Goal: Information Seeking & Learning: Find specific fact

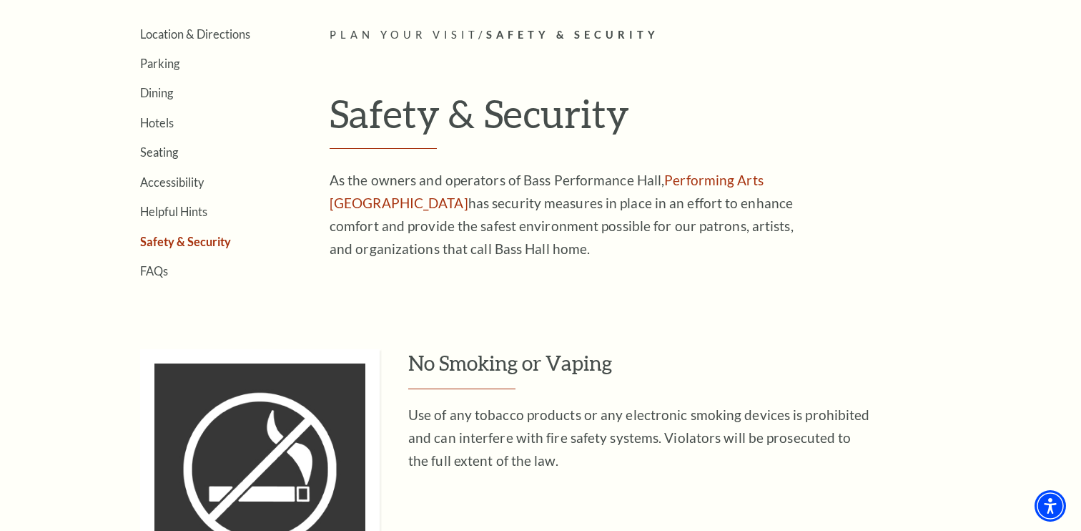
scroll to position [195, 0]
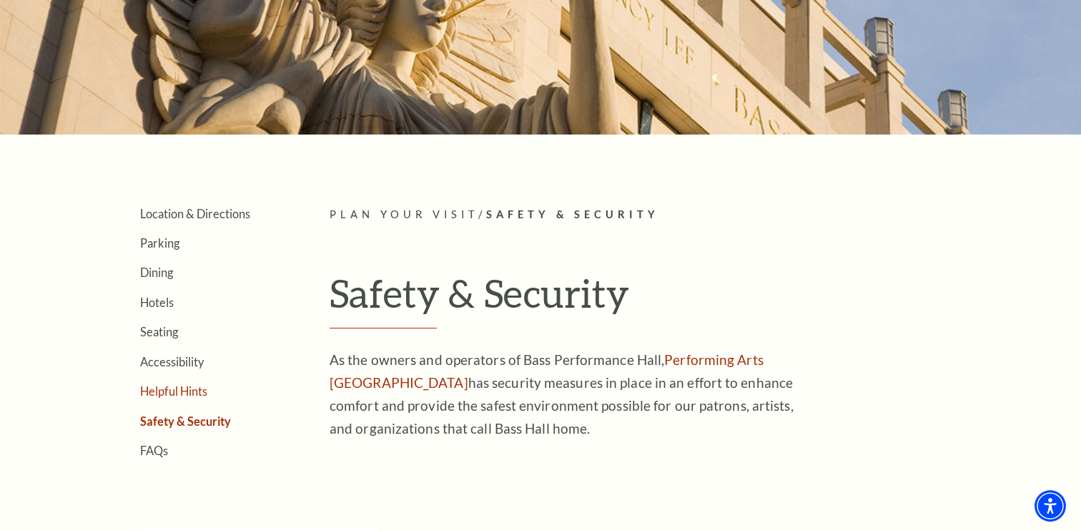
click at [164, 388] on link "Helpful Hints" at bounding box center [173, 391] width 67 height 14
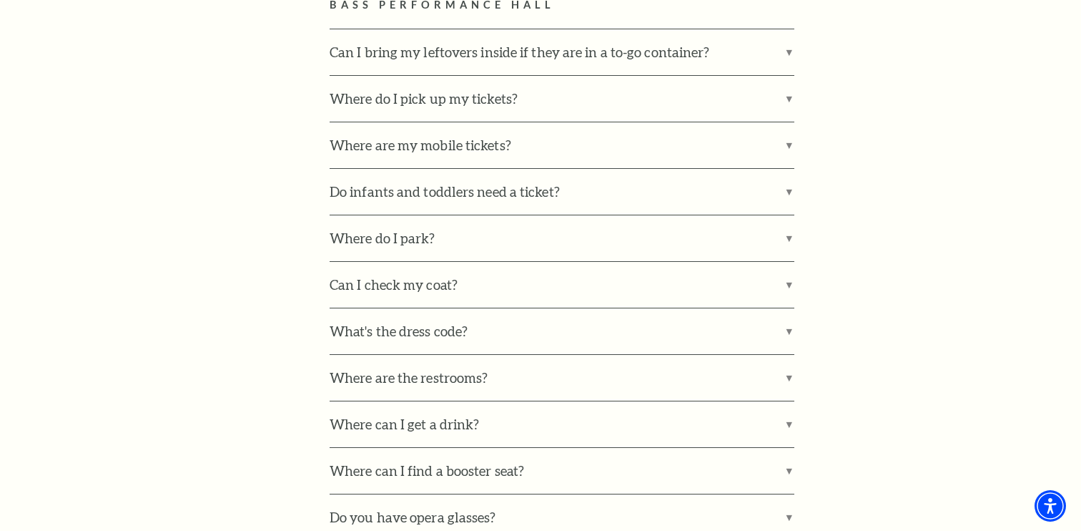
scroll to position [955, 0]
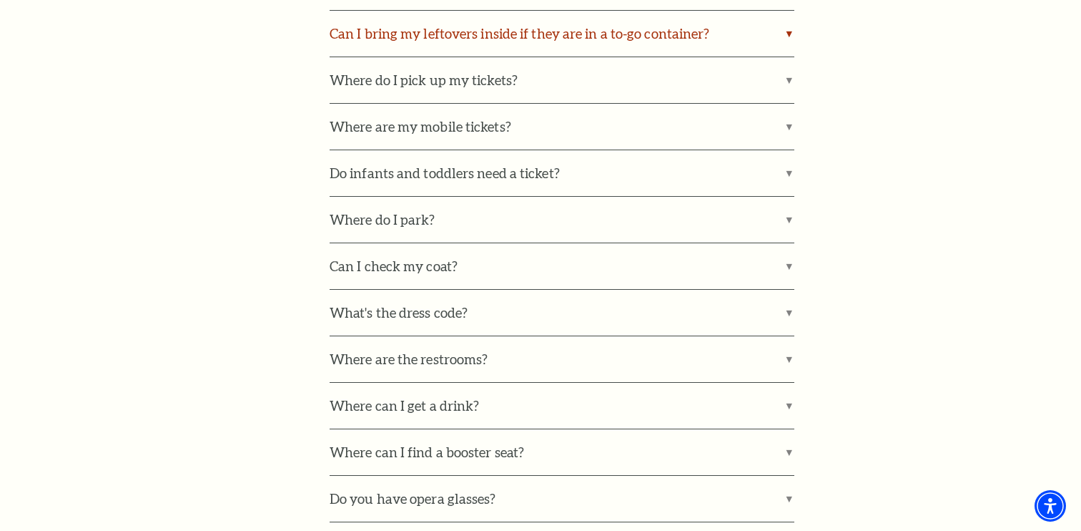
click at [781, 38] on label "Can I bring my leftovers inside if they are in a to-go container?" at bounding box center [562, 34] width 465 height 46
click at [0, 0] on input "Can I bring my leftovers inside if they are in a to-go container?" at bounding box center [0, 0] width 0 height 0
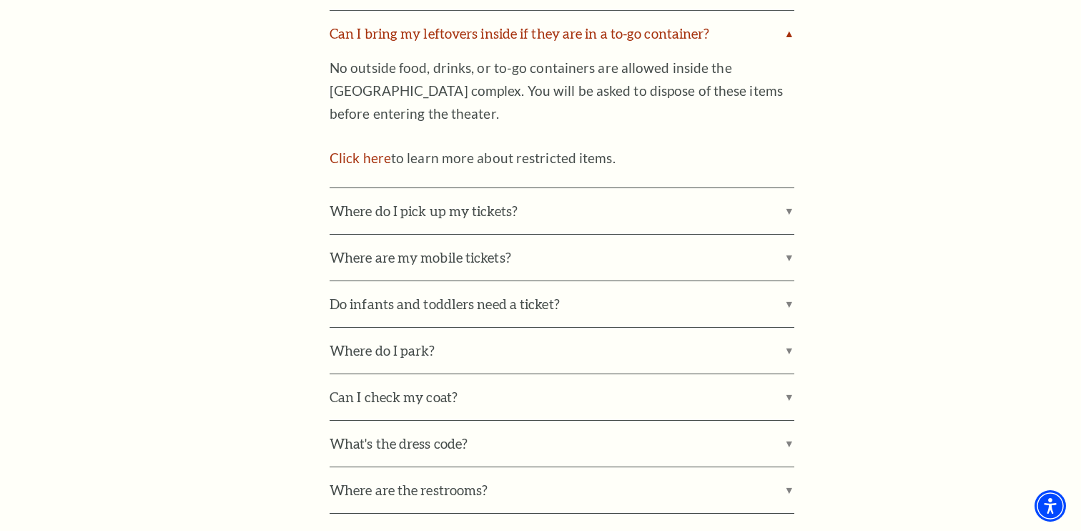
click at [786, 34] on label "Can I bring my leftovers inside if they are in a to-go container?" at bounding box center [562, 34] width 465 height 46
click at [0, 0] on input "Can I bring my leftovers inside if they are in a to-go container?" at bounding box center [0, 0] width 0 height 0
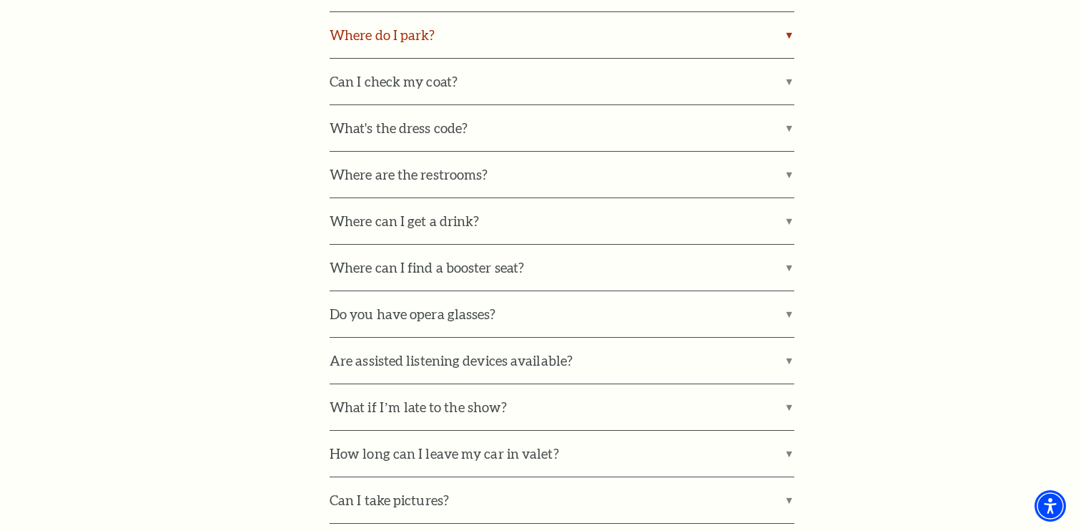
scroll to position [1208, 0]
